Goal: Ask a question: Seek information or help from site administrators or community

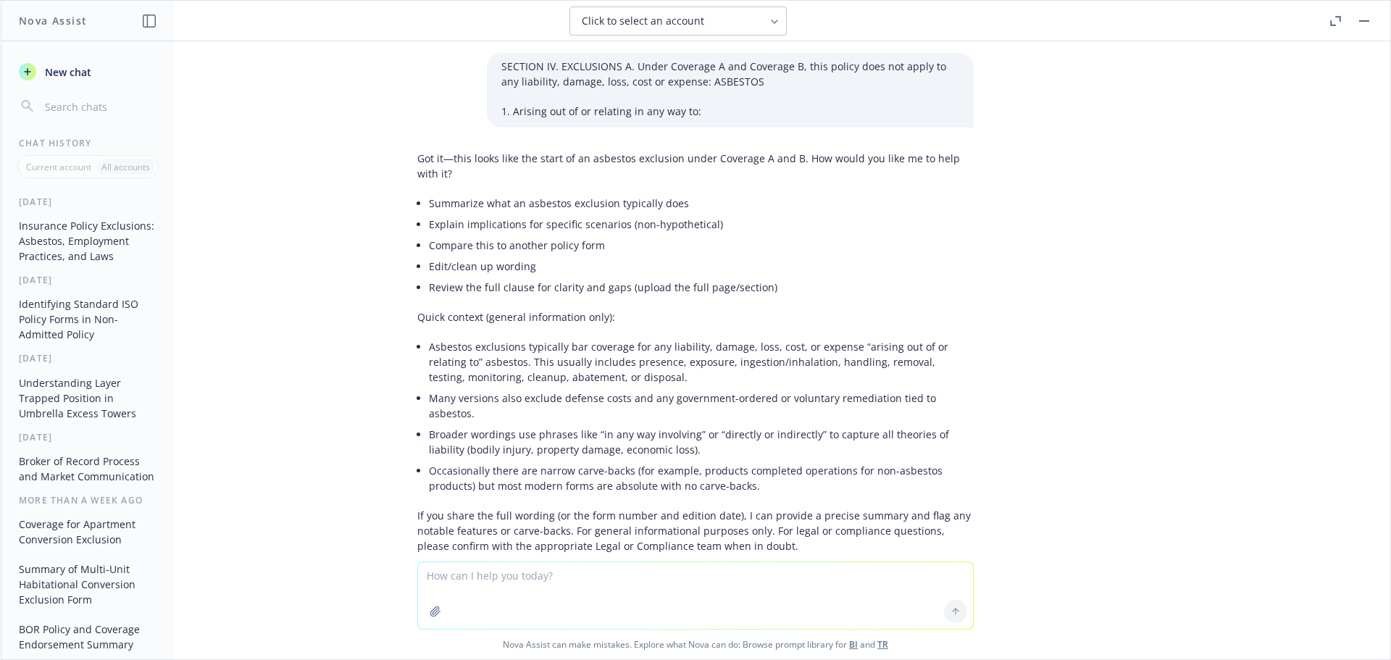
scroll to position [2941, 0]
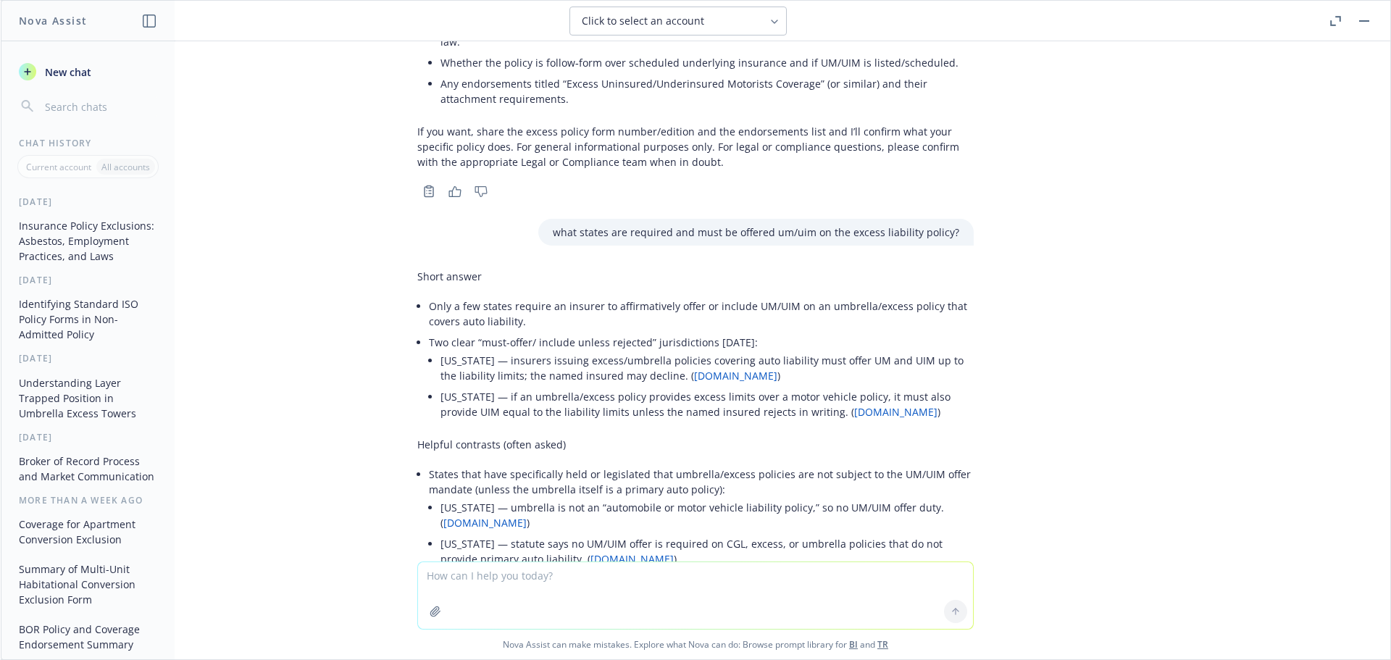
click at [446, 575] on textarea at bounding box center [695, 595] width 555 height 67
type textarea "can you have 3 quota share partners on a single layer?"
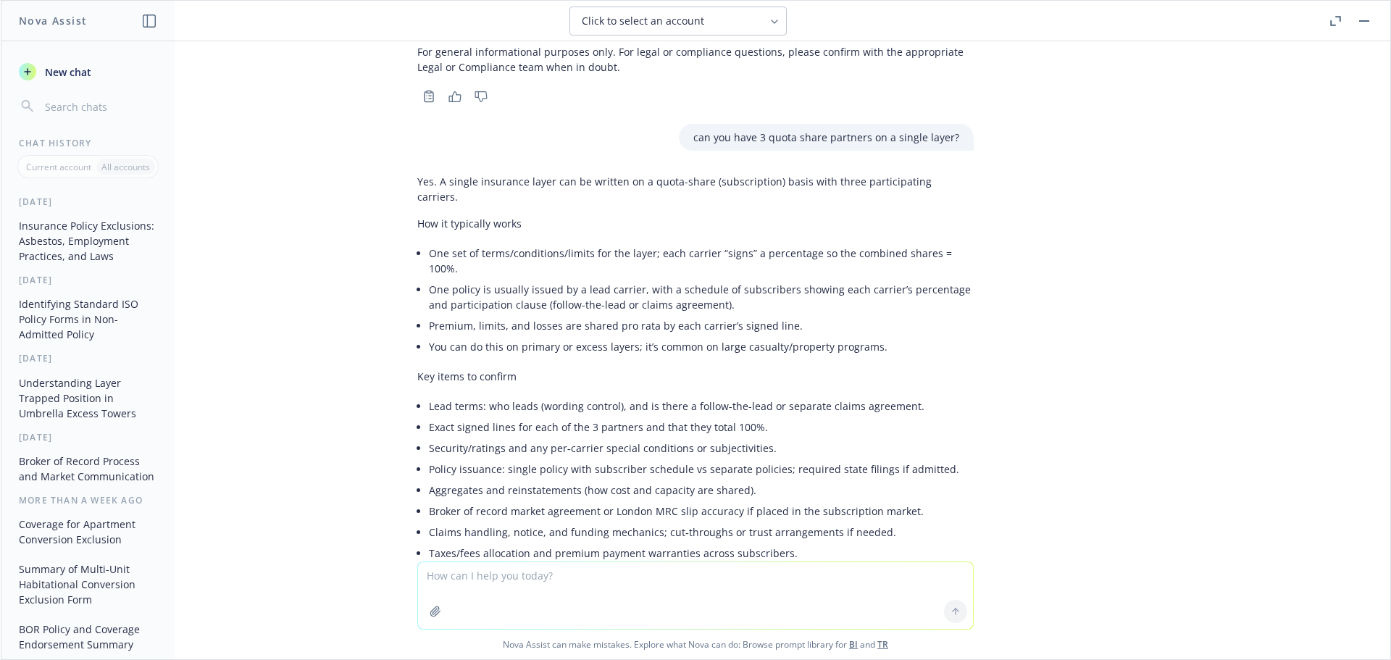
scroll to position [3747, 0]
click at [1256, 340] on div "SECTION IV. EXCLUSIONS A. Under Coverage A and Coverage B, this policy does not…" at bounding box center [696, 301] width 1390 height 520
